Goal: Task Accomplishment & Management: Use online tool/utility

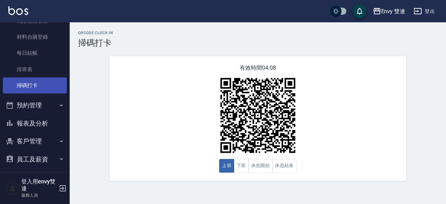
scroll to position [124, 0]
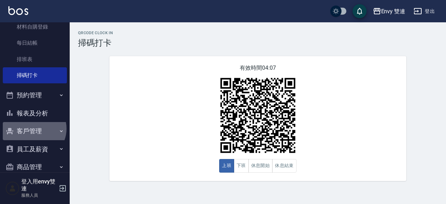
click at [33, 128] on button "客戶管理" at bounding box center [35, 131] width 64 height 18
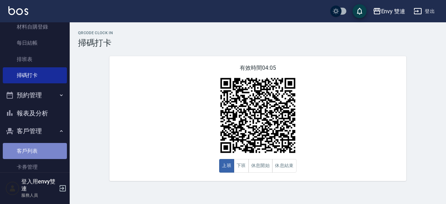
click at [39, 143] on link "客戶列表" at bounding box center [35, 151] width 64 height 16
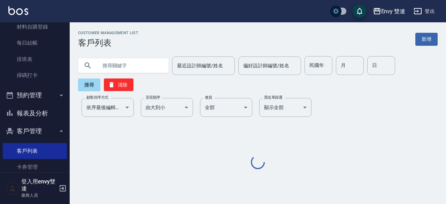
click at [112, 67] on input "text" at bounding box center [129, 65] width 65 height 19
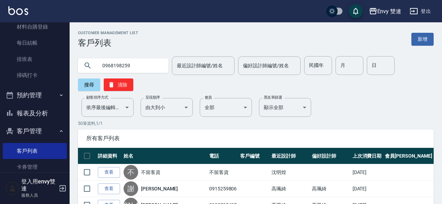
type input "0968198259"
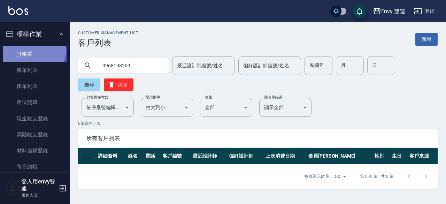
click at [33, 49] on link "打帳單" at bounding box center [35, 54] width 64 height 16
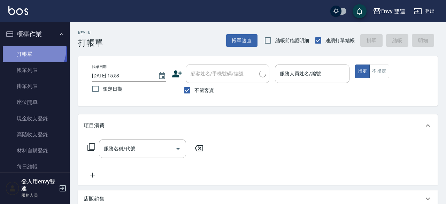
click at [33, 49] on link "打帳單" at bounding box center [35, 54] width 64 height 16
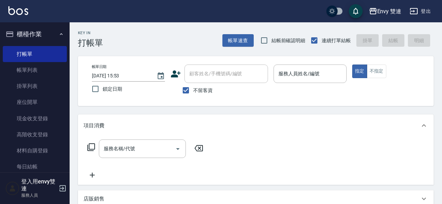
click at [197, 93] on span "不留客資" at bounding box center [202, 90] width 19 height 7
click at [193, 93] on input "不留客資" at bounding box center [186, 90] width 15 height 15
checkbox input "false"
